Goal: Information Seeking & Learning: Learn about a topic

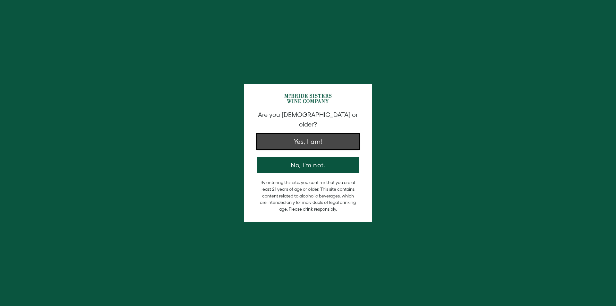
click at [309, 137] on button "Yes, I am!" at bounding box center [307, 141] width 103 height 15
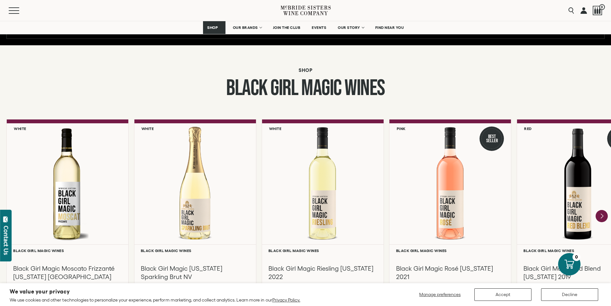
scroll to position [545, 0]
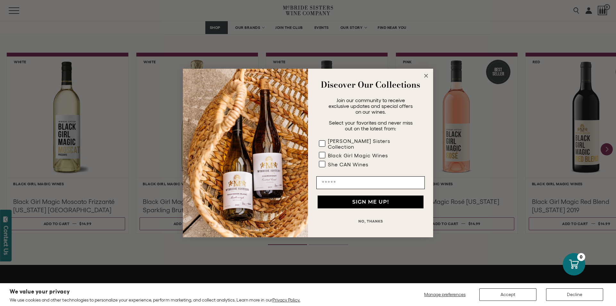
click at [426, 79] on circle "Close dialog" at bounding box center [425, 75] width 7 height 7
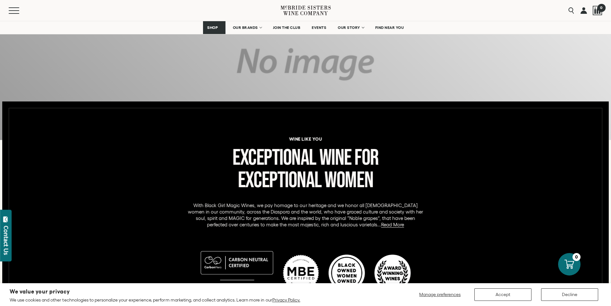
scroll to position [0, 0]
click at [324, 159] on span "Wine" at bounding box center [335, 157] width 32 height 27
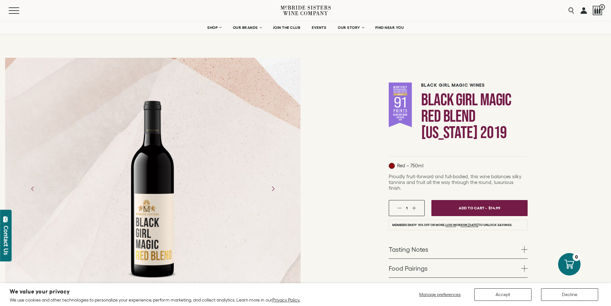
click at [278, 189] on icon "Next" at bounding box center [272, 188] width 11 height 11
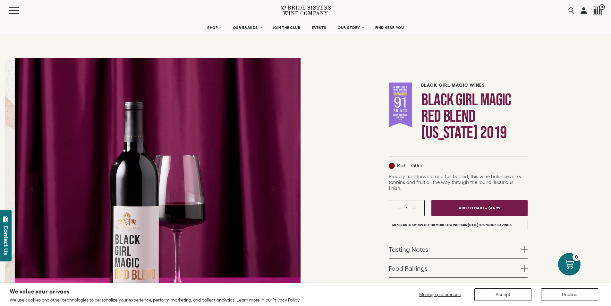
click at [277, 189] on icon "Next" at bounding box center [272, 188] width 11 height 11
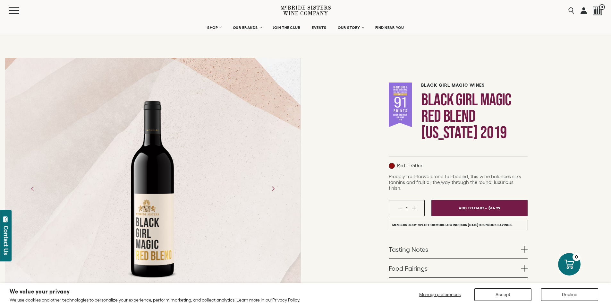
click at [277, 189] on icon "Next" at bounding box center [272, 188] width 11 height 11
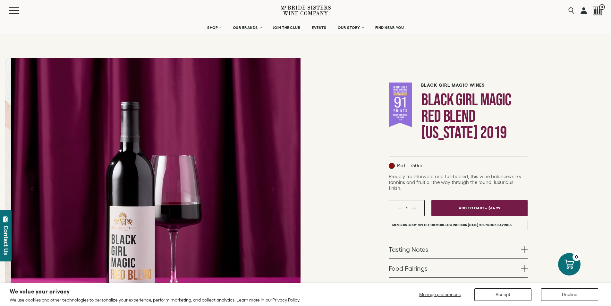
click at [277, 189] on icon "Next" at bounding box center [272, 188] width 11 height 11
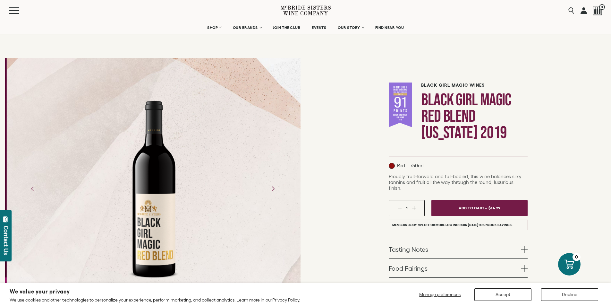
click at [277, 189] on icon "Next" at bounding box center [272, 188] width 11 height 11
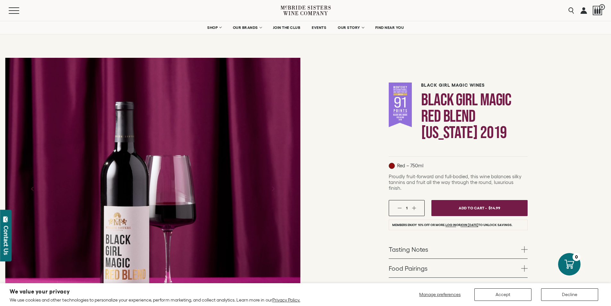
click at [277, 189] on icon "Next" at bounding box center [272, 188] width 11 height 11
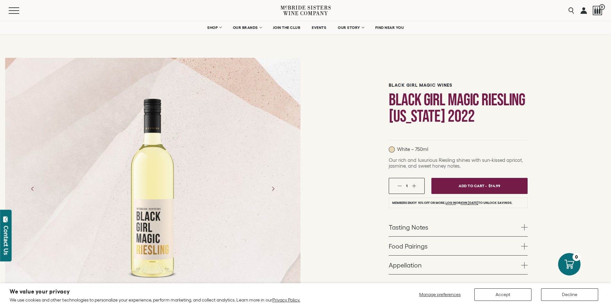
scroll to position [32, 0]
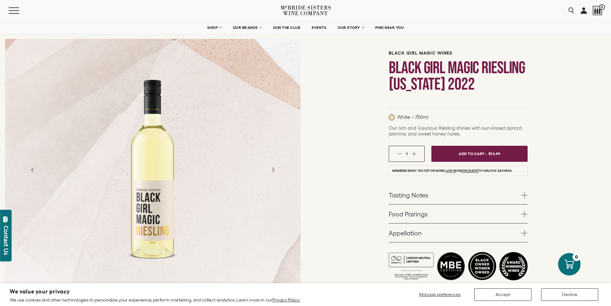
click at [244, 122] on icon "Next" at bounding box center [272, 169] width 11 height 11
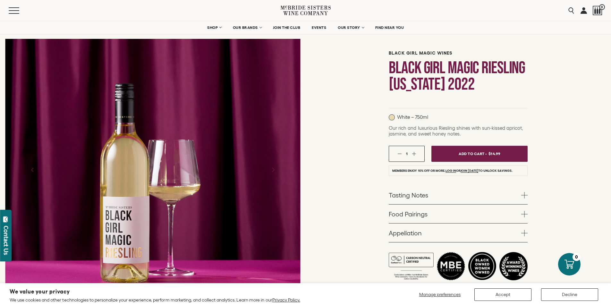
click at [244, 122] on icon "Next" at bounding box center [272, 169] width 11 height 11
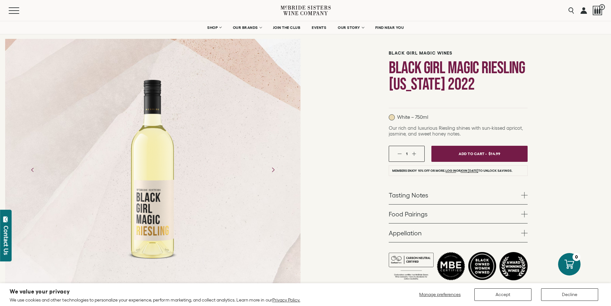
click at [244, 122] on icon "Next" at bounding box center [272, 169] width 11 height 11
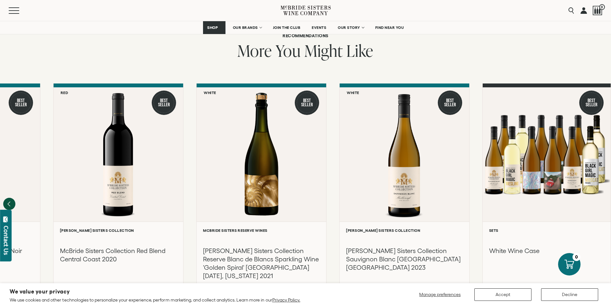
scroll to position [513, 0]
